Goal: Information Seeking & Learning: Learn about a topic

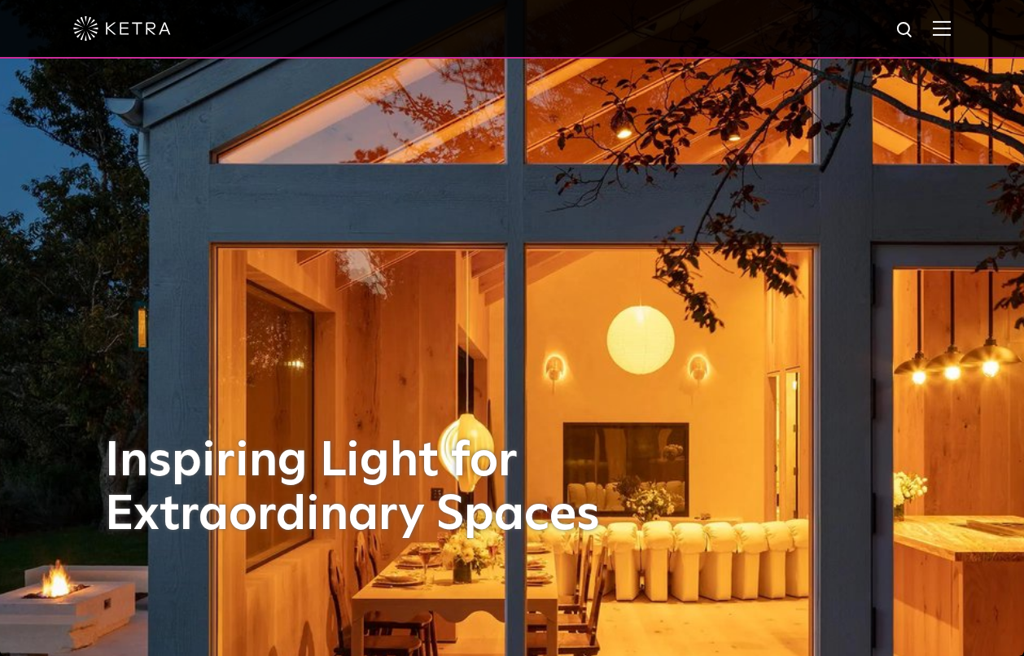
click at [935, 31] on img at bounding box center [942, 27] width 18 height 15
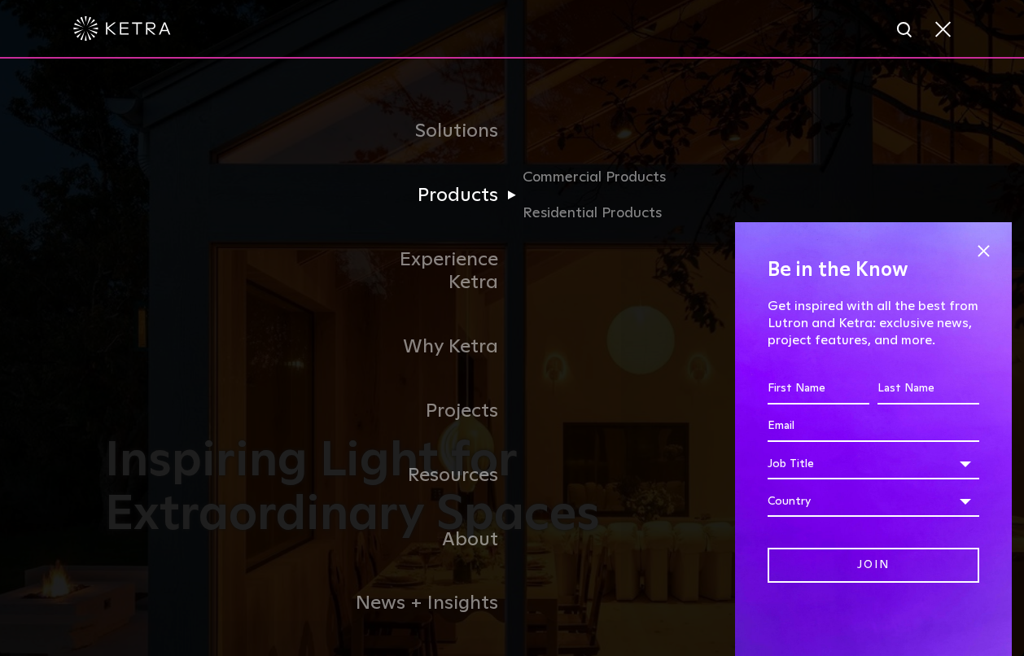
click at [455, 179] on link "Products" at bounding box center [428, 196] width 167 height 64
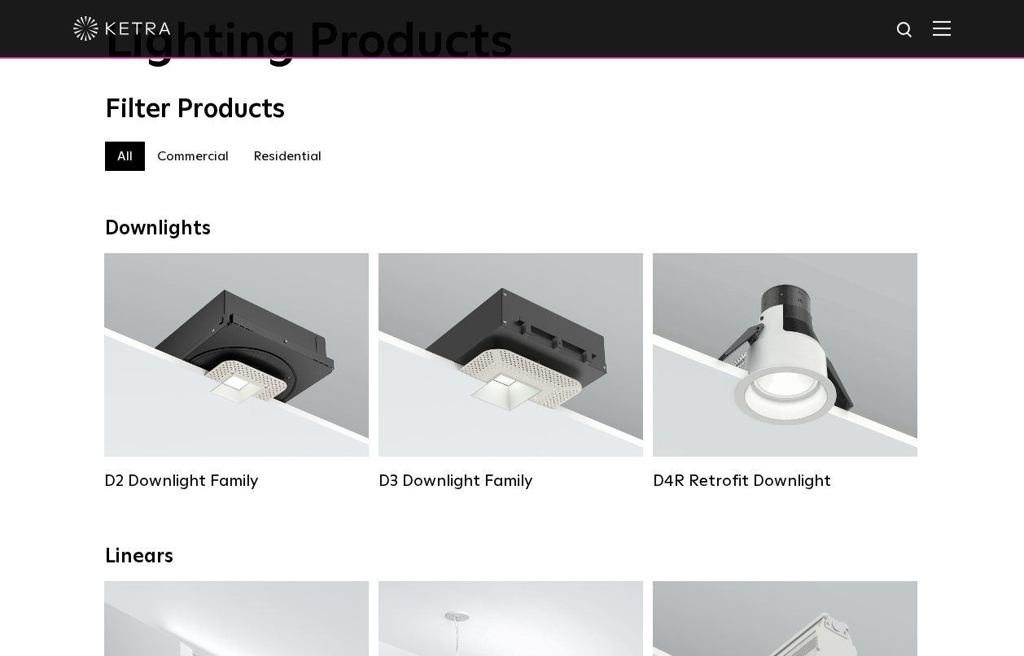
scroll to position [120, 0]
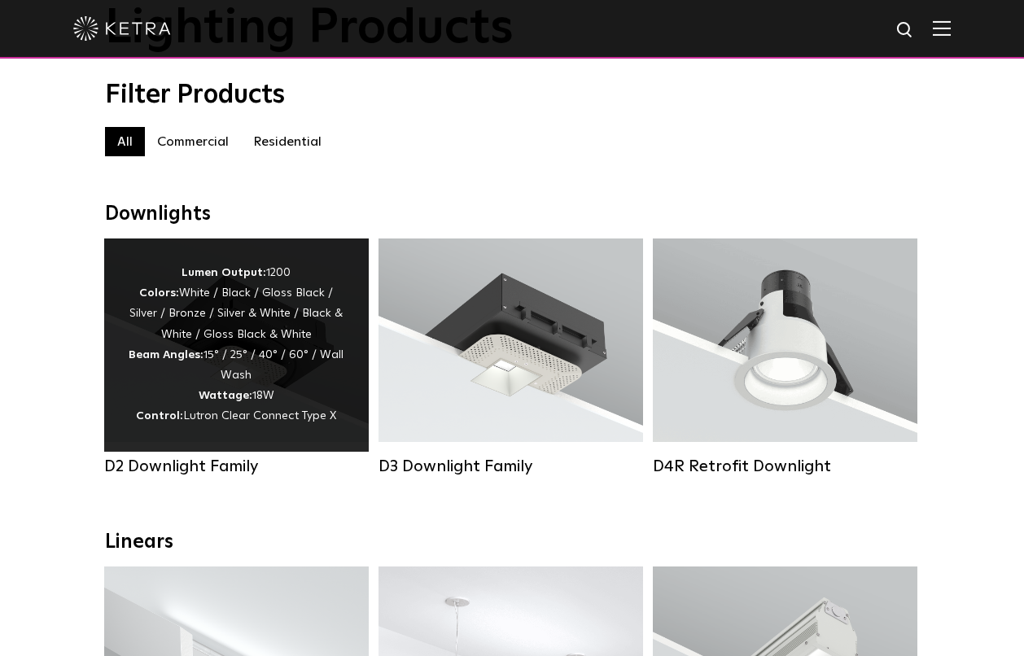
click at [287, 319] on div "Lumen Output: 1200 Colors: White / Black / Gloss Black / Silver / Bronze / Silv…" at bounding box center [237, 345] width 216 height 164
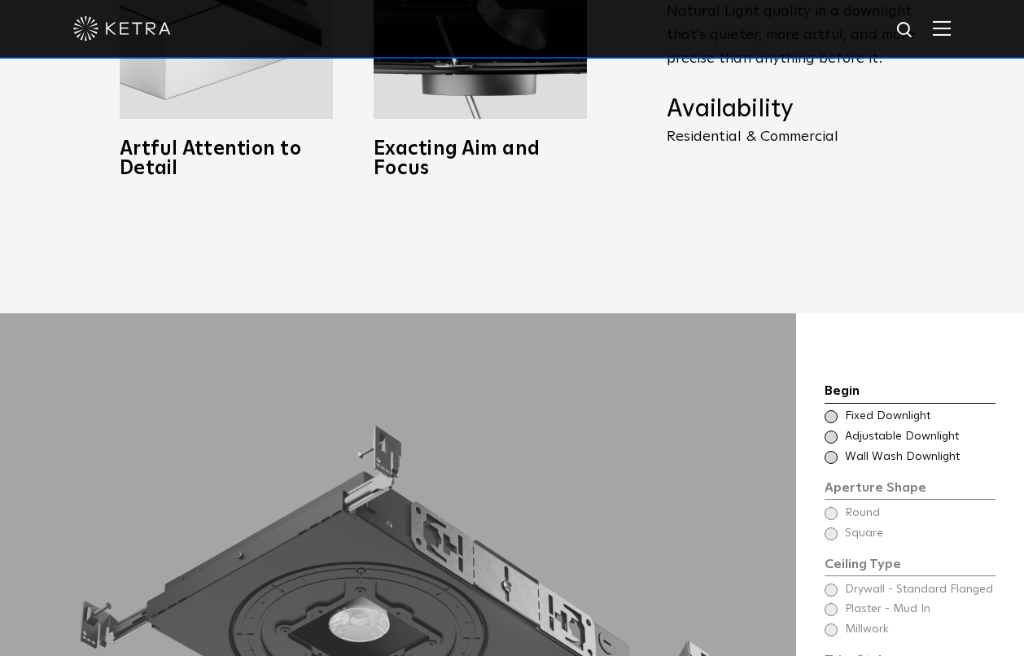
scroll to position [1154, 0]
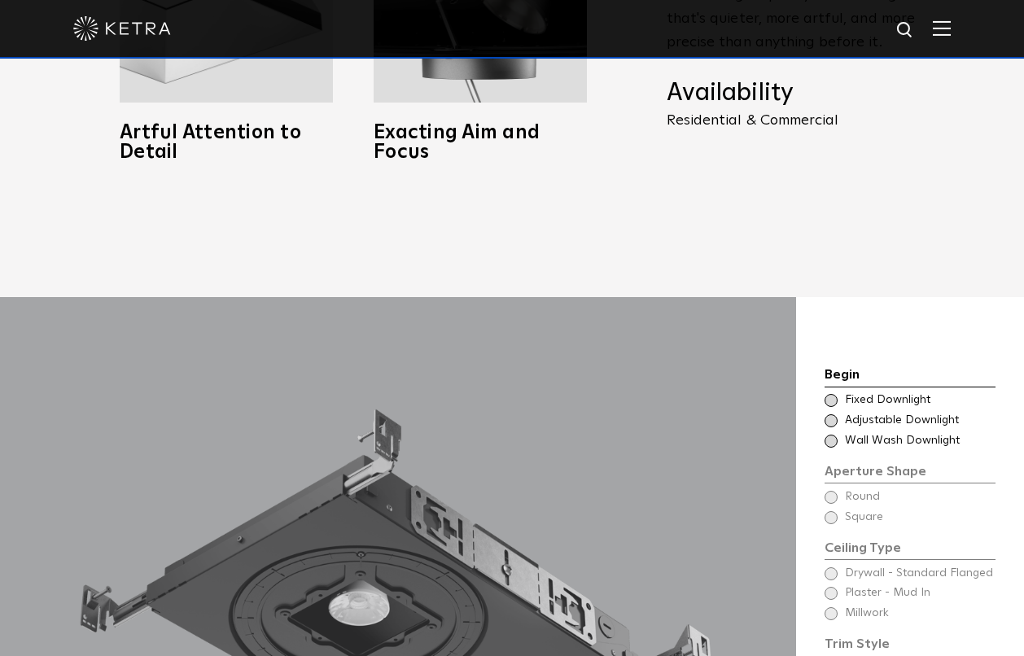
click at [833, 414] on span at bounding box center [831, 420] width 13 height 13
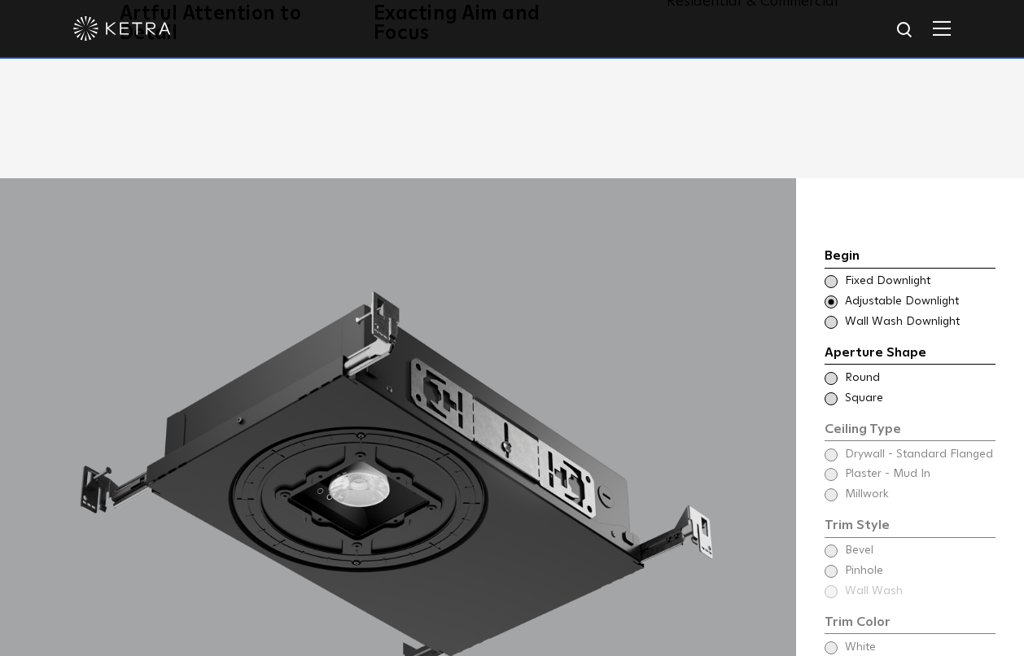
scroll to position [1281, 0]
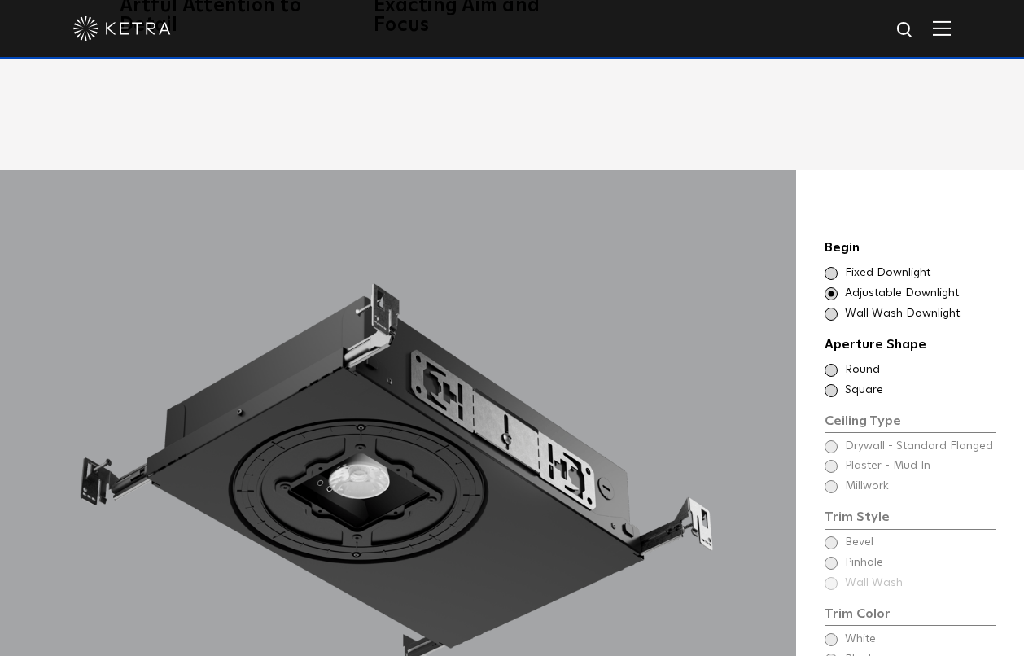
click at [832, 364] on span at bounding box center [831, 370] width 13 height 13
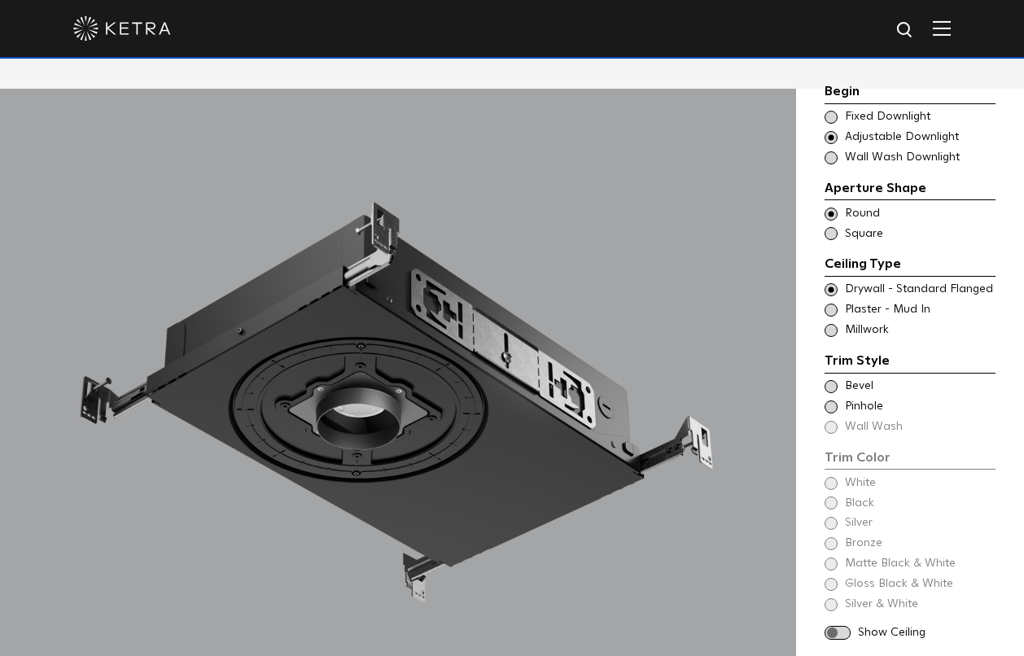
scroll to position [1379, 0]
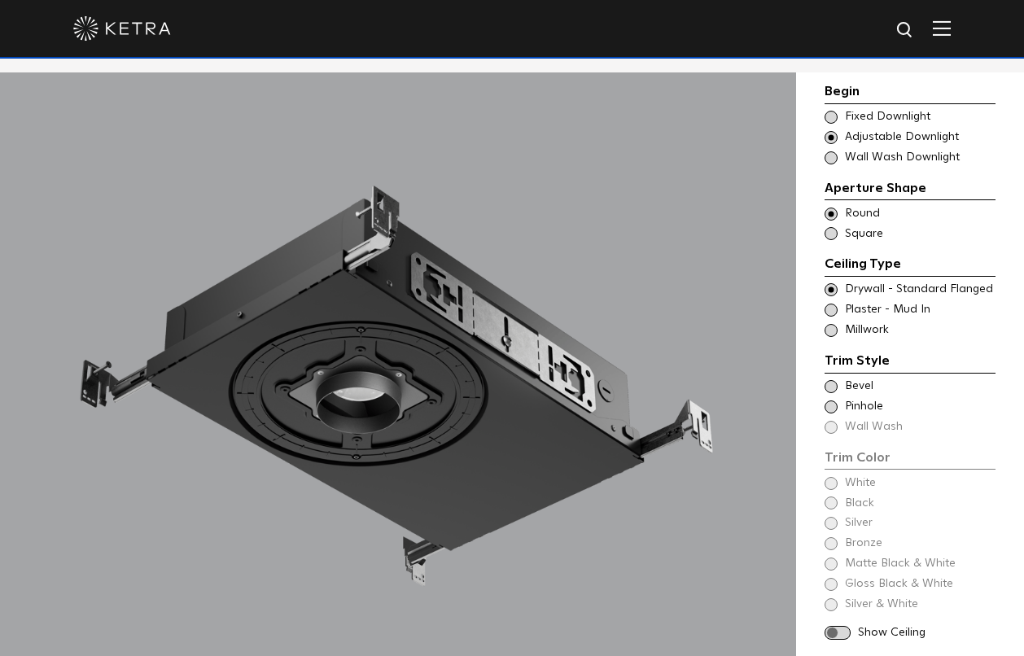
click at [833, 304] on span at bounding box center [831, 310] width 13 height 13
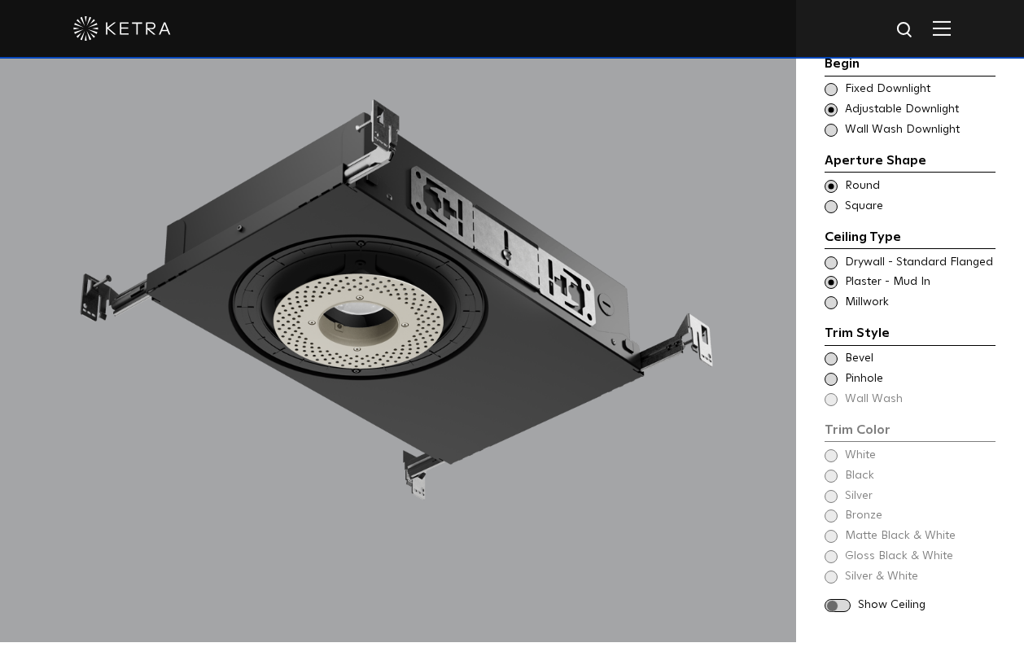
scroll to position [1485, 0]
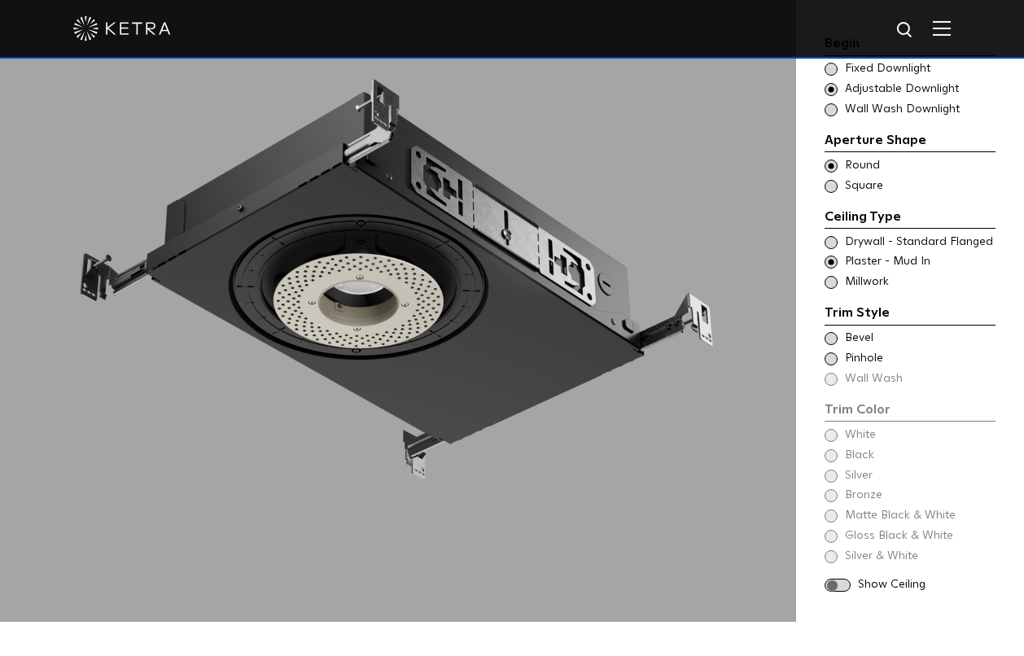
click at [832, 332] on span at bounding box center [831, 338] width 13 height 13
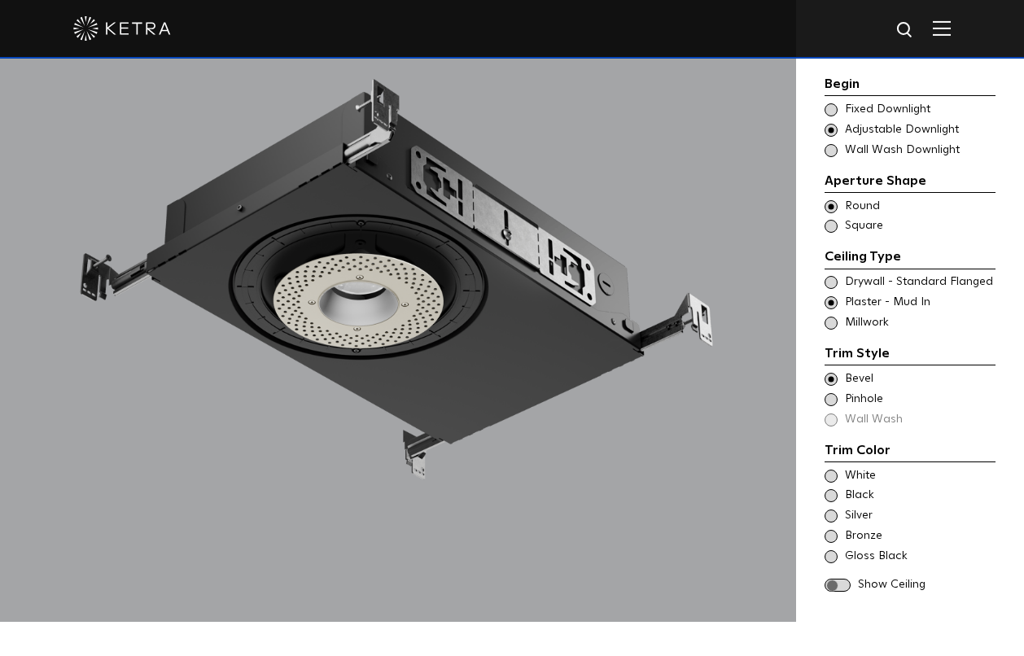
click at [832, 393] on span at bounding box center [831, 399] width 13 height 13
click at [831, 373] on span at bounding box center [831, 379] width 13 height 13
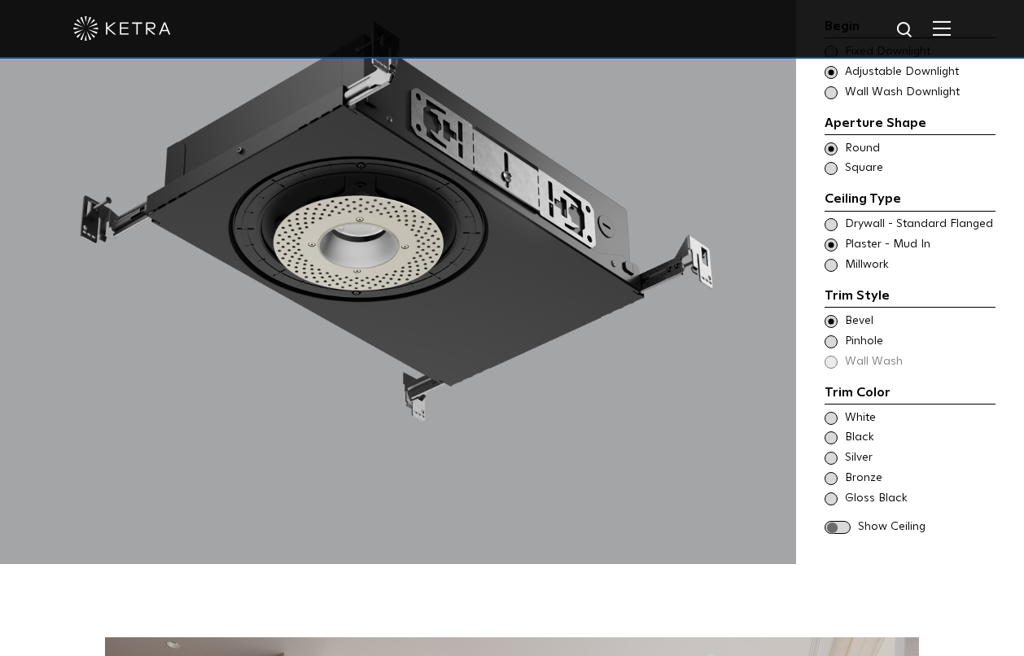
scroll to position [1560, 0]
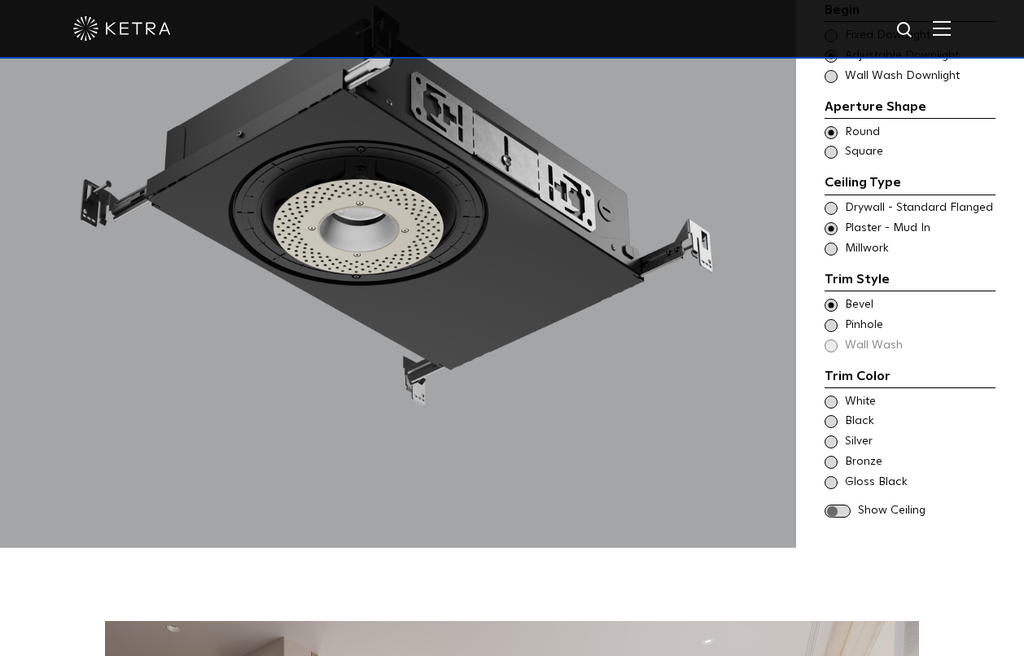
click at [836, 456] on span at bounding box center [831, 462] width 13 height 13
click at [844, 505] on span at bounding box center [838, 512] width 26 height 14
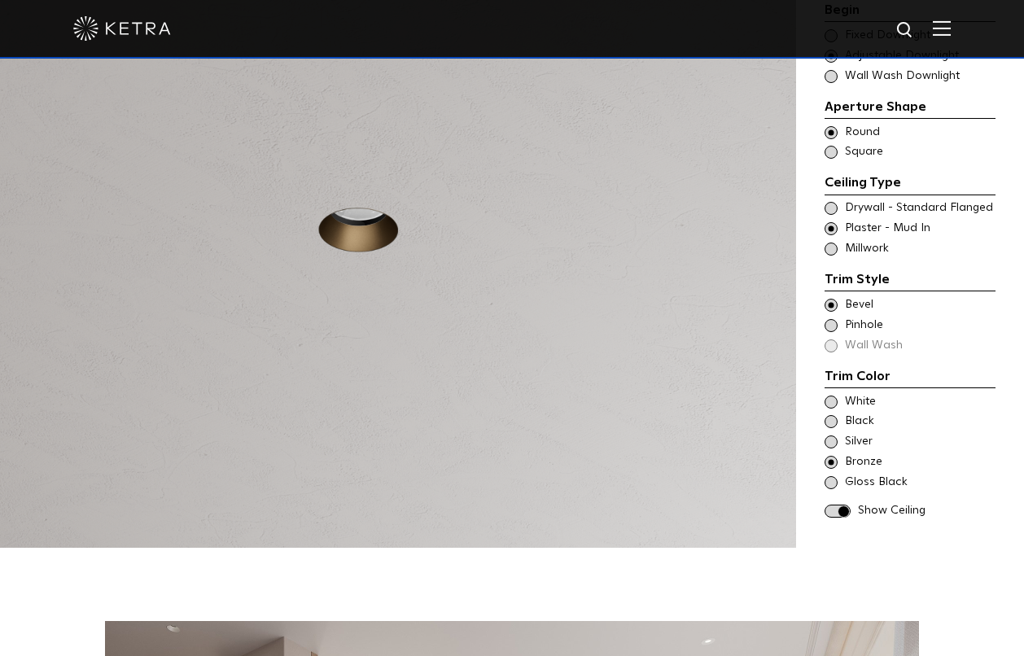
click at [844, 505] on span at bounding box center [838, 512] width 26 height 14
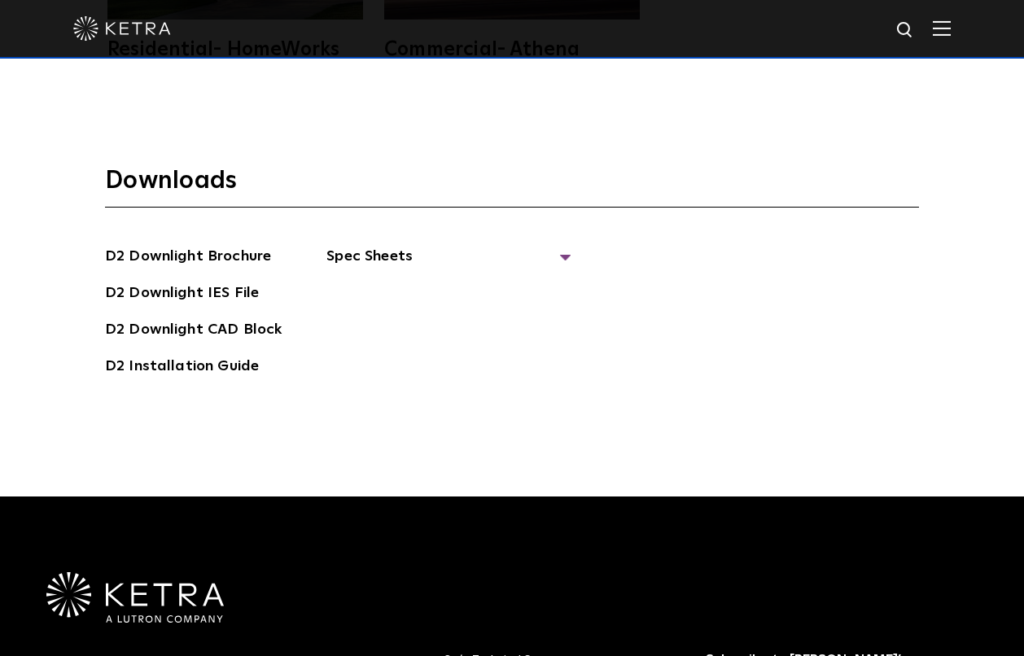
scroll to position [4363, 0]
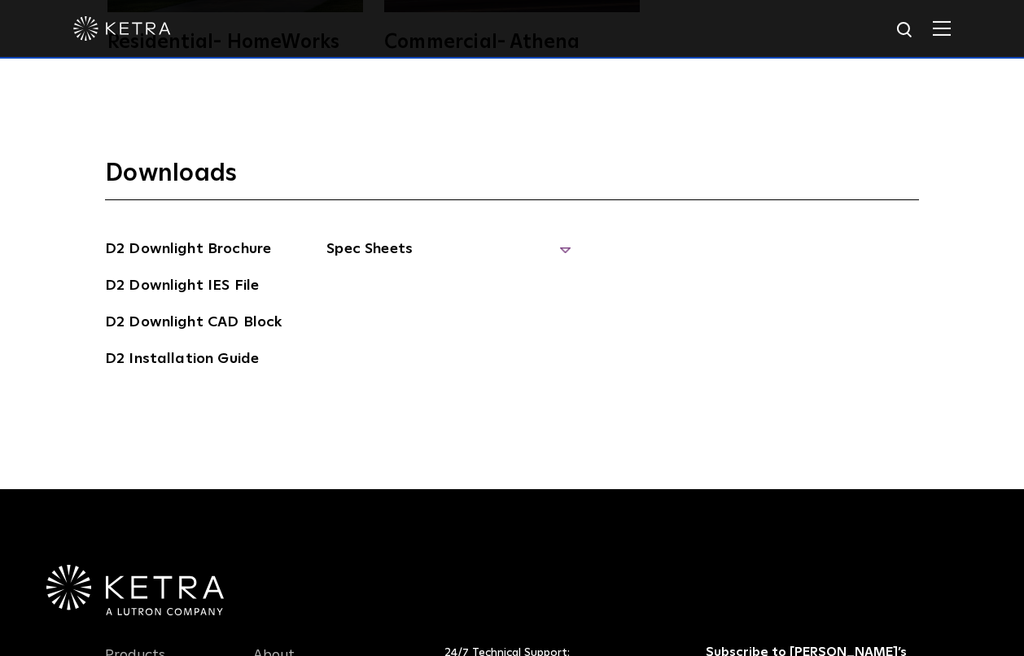
click at [354, 238] on span "Spec Sheets" at bounding box center [448, 256] width 244 height 36
